Goal: Task Accomplishment & Management: Use online tool/utility

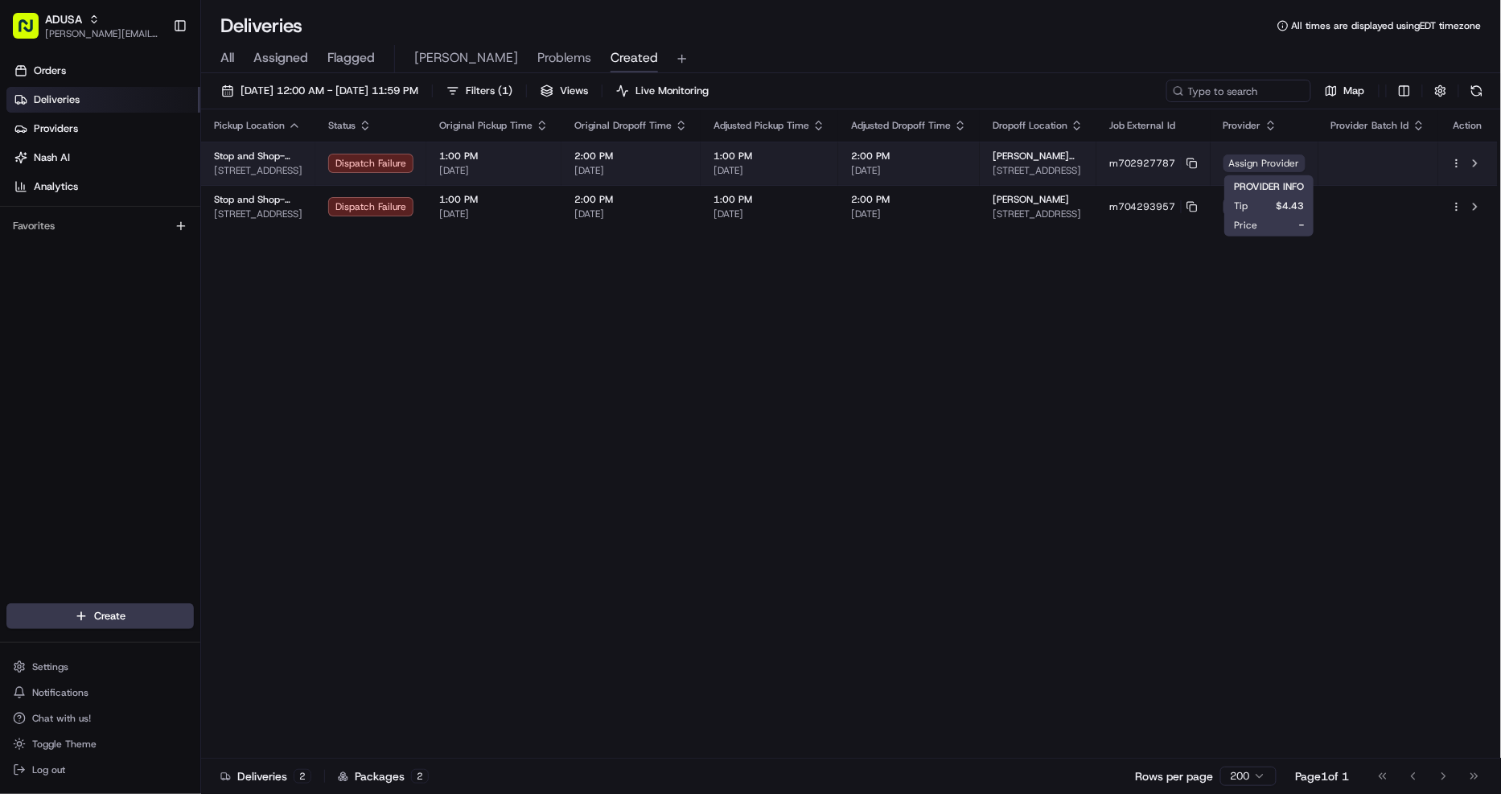
click at [1284, 156] on span "Assign Provider" at bounding box center [1265, 163] width 82 height 18
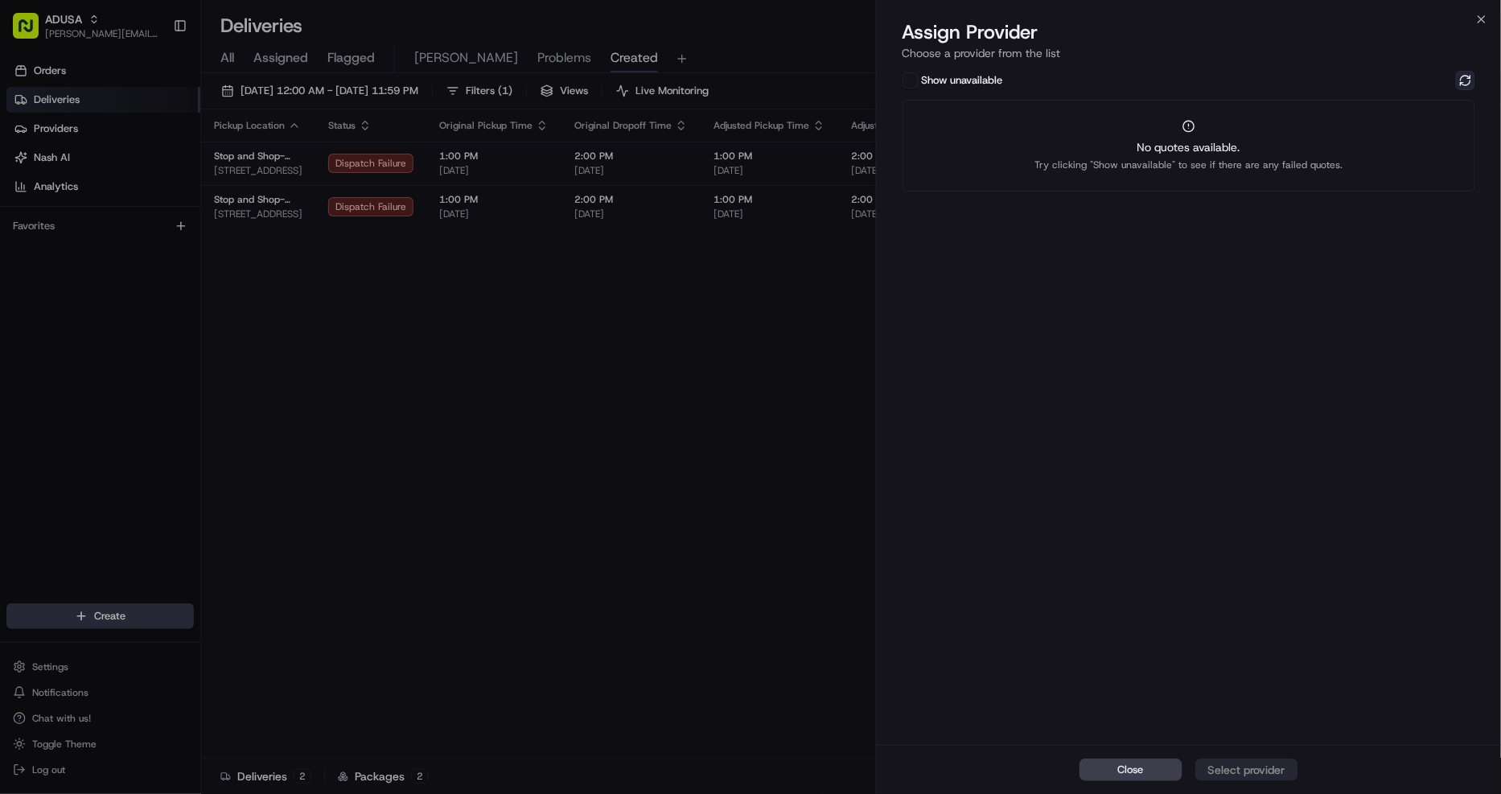
click at [1462, 84] on button at bounding box center [1465, 80] width 19 height 19
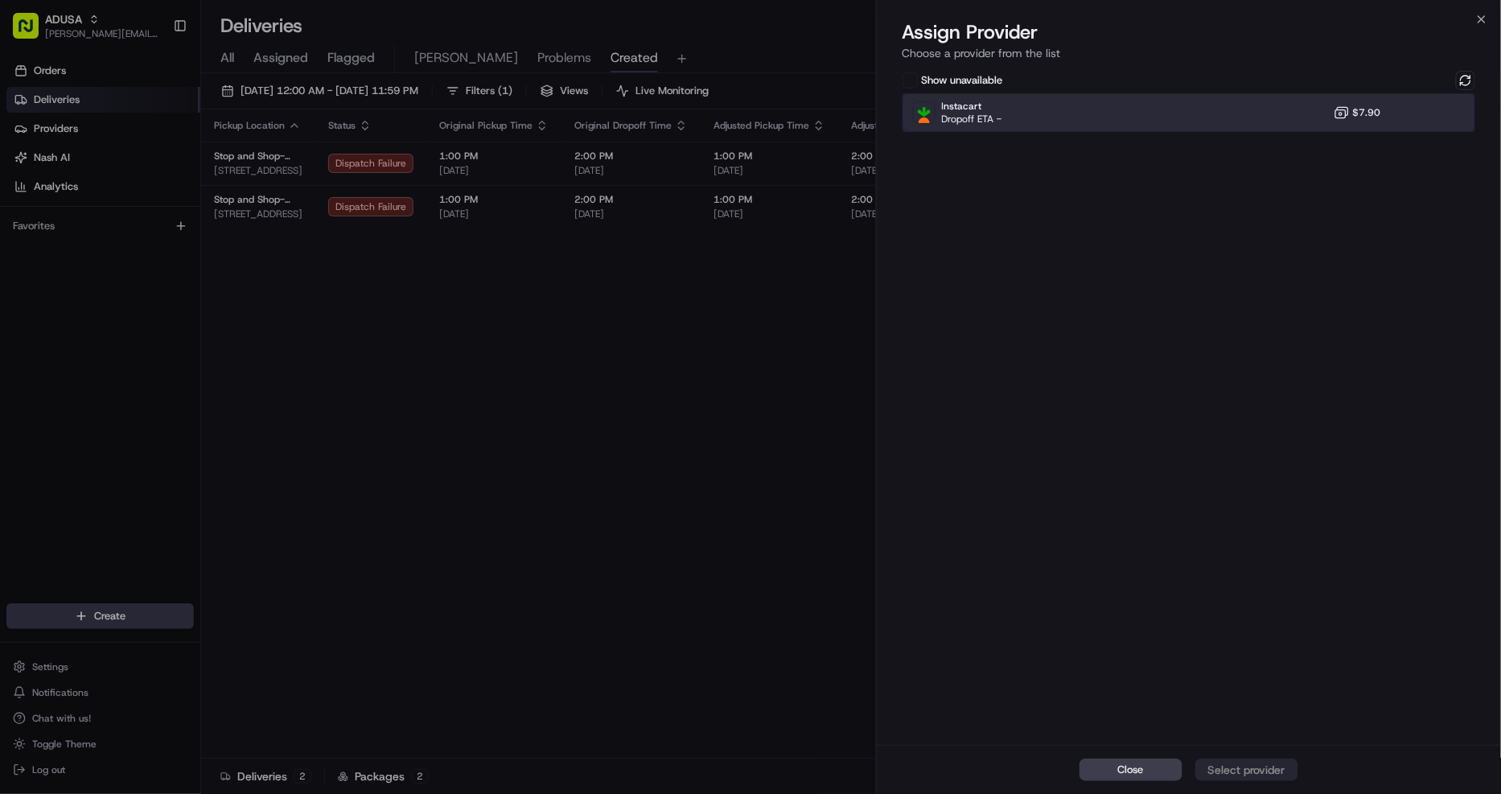
click at [1377, 121] on div "Instacart Dropoff ETA - $7.90" at bounding box center [1190, 112] width 574 height 39
click at [1273, 764] on div "Assign Provider" at bounding box center [1247, 770] width 79 height 16
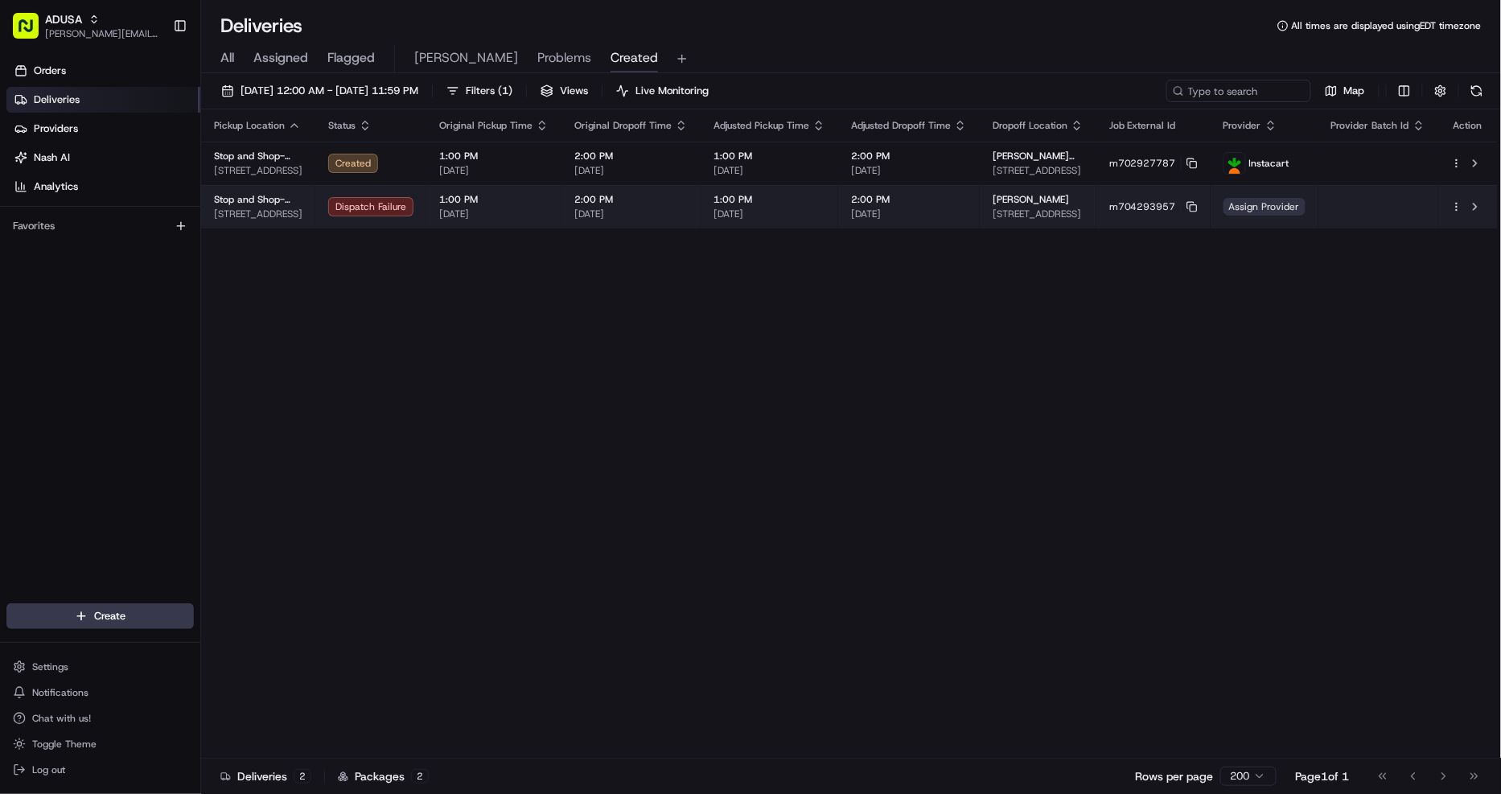
click at [1279, 206] on span "Assign Provider" at bounding box center [1265, 207] width 82 height 18
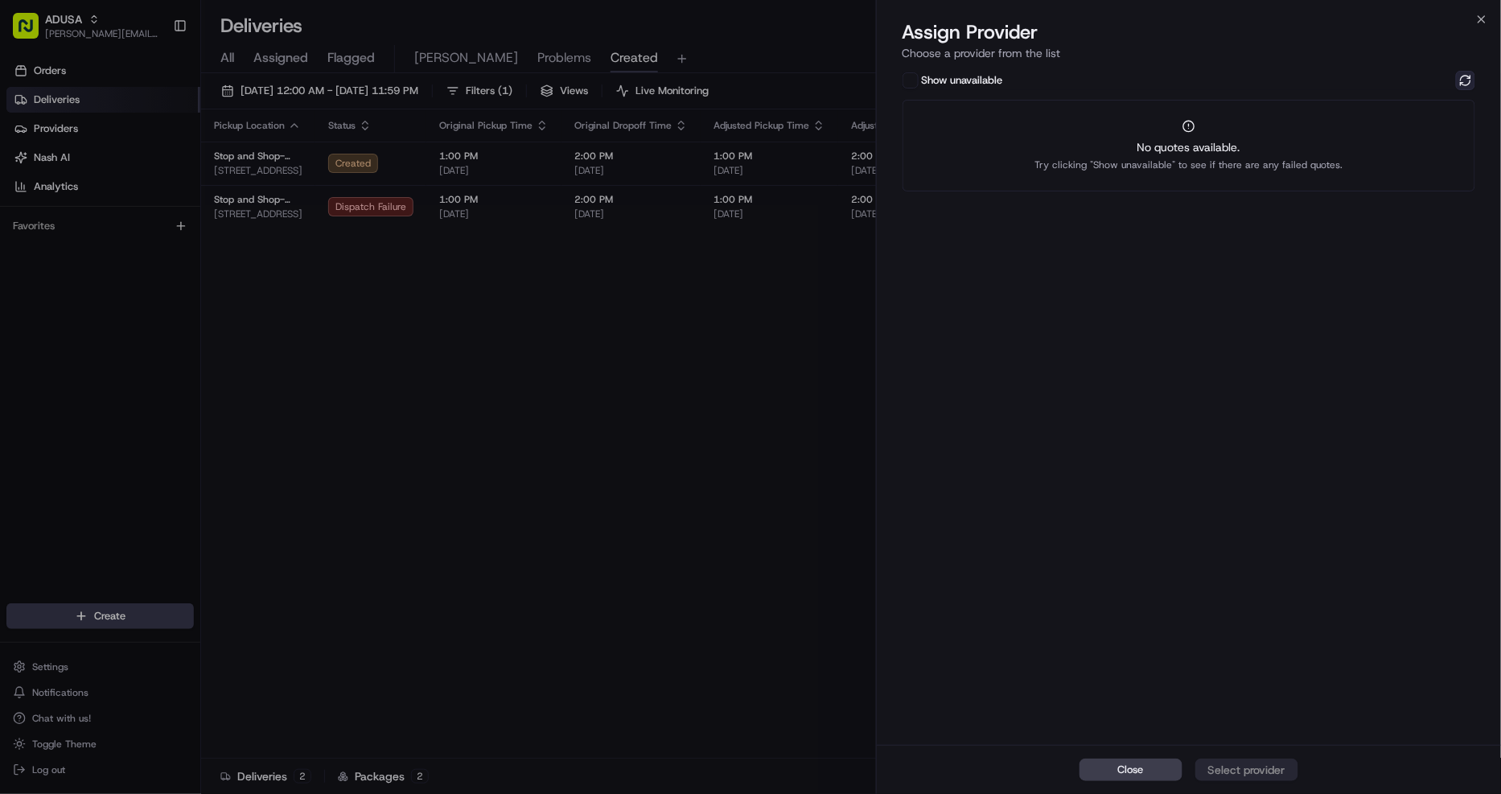
click at [1474, 79] on button at bounding box center [1465, 80] width 19 height 19
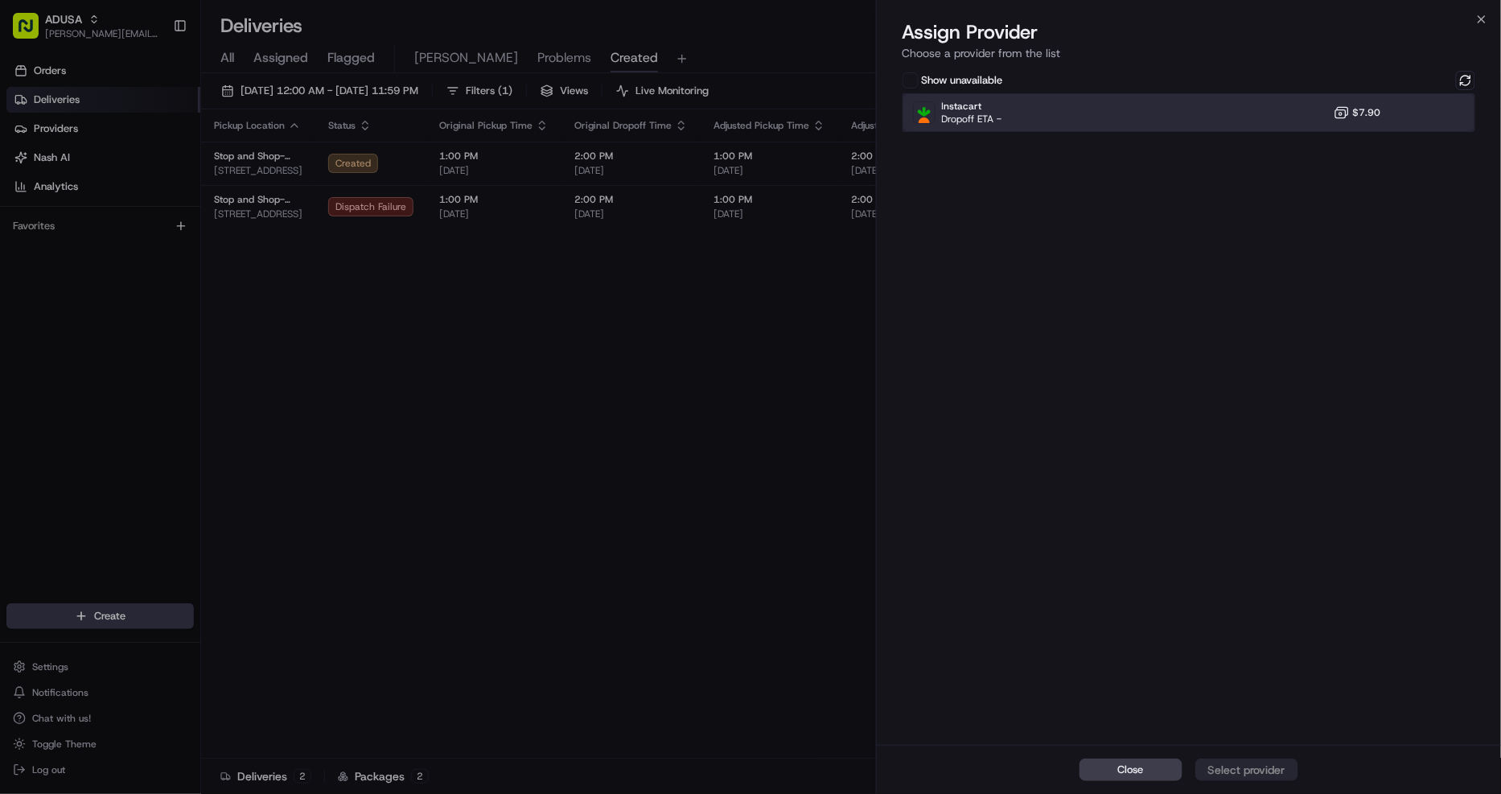
click at [1212, 110] on div "Instacart Dropoff ETA - $7.90" at bounding box center [1190, 112] width 574 height 39
click at [1281, 770] on div "Assign Provider" at bounding box center [1247, 770] width 79 height 16
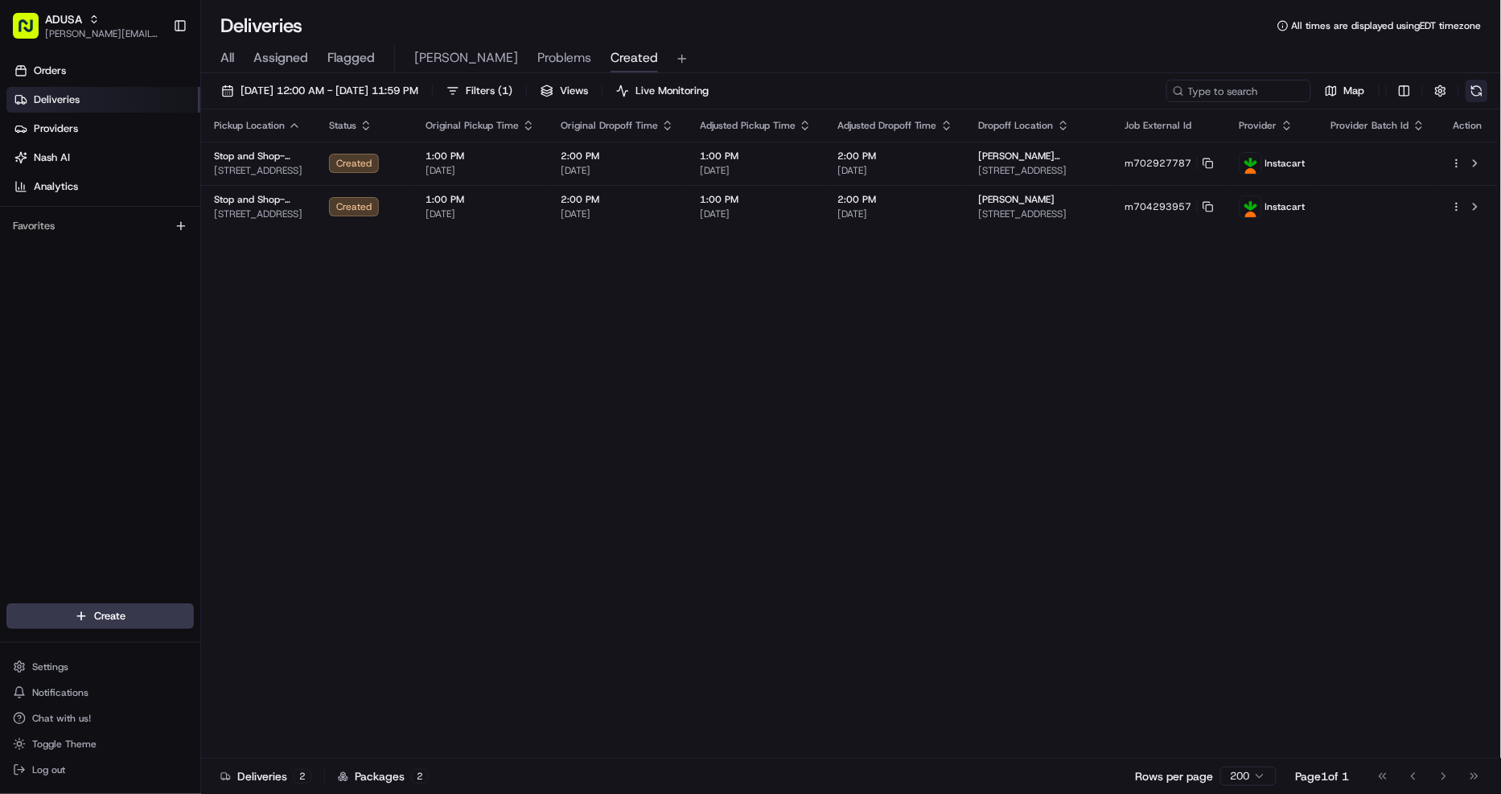
click at [1478, 87] on button at bounding box center [1477, 91] width 23 height 23
